Goal: Register for event/course

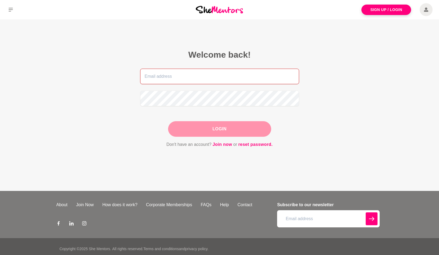
type input "[PERSON_NAME][EMAIL_ADDRESS][DOMAIN_NAME]"
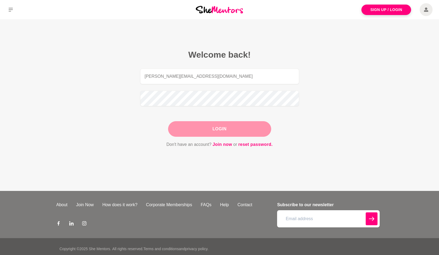
click at [257, 132] on div "Login" at bounding box center [219, 129] width 103 height 16
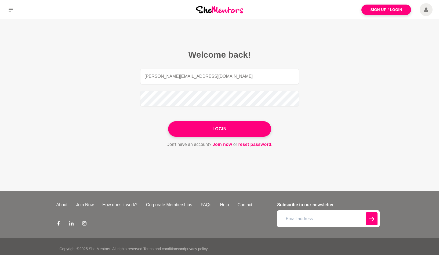
click at [237, 131] on button "Login" at bounding box center [219, 129] width 103 height 16
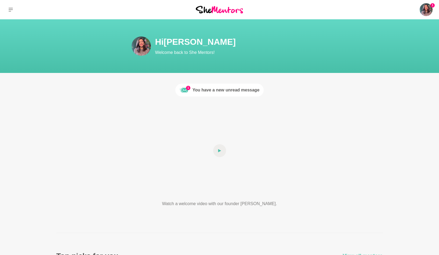
click at [219, 89] on div "You have a new unread message" at bounding box center [226, 90] width 67 height 6
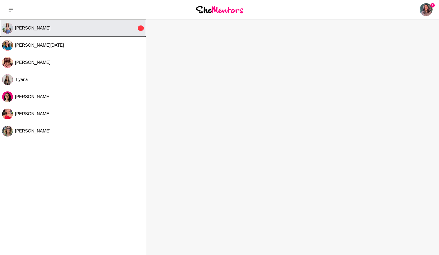
click at [97, 31] on button "Georgina Barnes 1" at bounding box center [73, 28] width 146 height 17
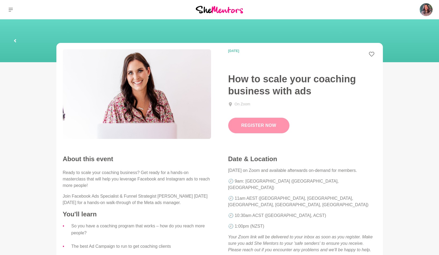
click at [266, 121] on link "Register Now" at bounding box center [258, 126] width 61 height 16
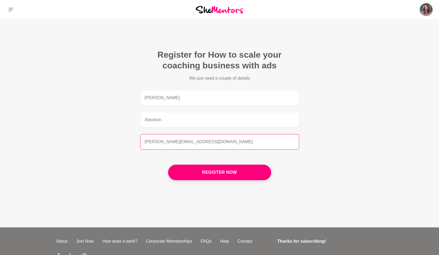
click at [200, 137] on input "[PERSON_NAME][EMAIL_ADDRESS][DOMAIN_NAME]" at bounding box center [219, 142] width 159 height 16
click at [267, 159] on figcaption "Register for How to scale your coaching business with ads We just need a couple…" at bounding box center [219, 116] width 189 height 165
click at [259, 172] on button "Register now" at bounding box center [219, 173] width 103 height 16
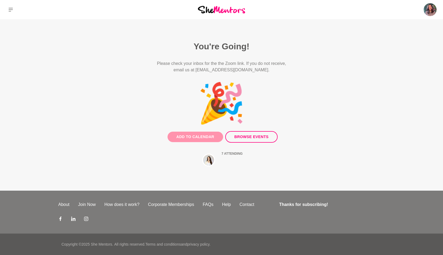
click at [188, 136] on button "Add to Calendar" at bounding box center [196, 137] width 56 height 10
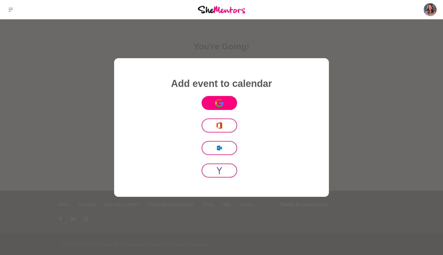
click at [221, 108] on button "Icon Mafia" at bounding box center [219, 103] width 35 height 14
click at [376, 80] on div at bounding box center [221, 127] width 443 height 255
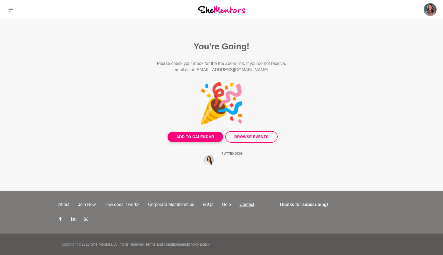
click at [242, 204] on link "Contact" at bounding box center [246, 205] width 23 height 6
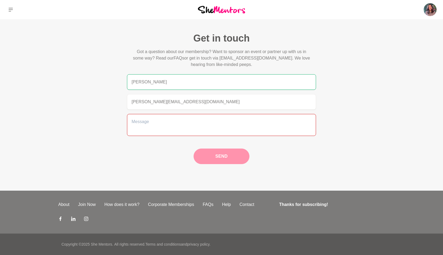
click at [186, 125] on textarea at bounding box center [221, 125] width 189 height 22
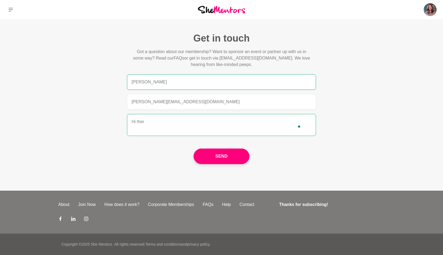
type textarea "Hi ther"
